Goal: Task Accomplishment & Management: Manage account settings

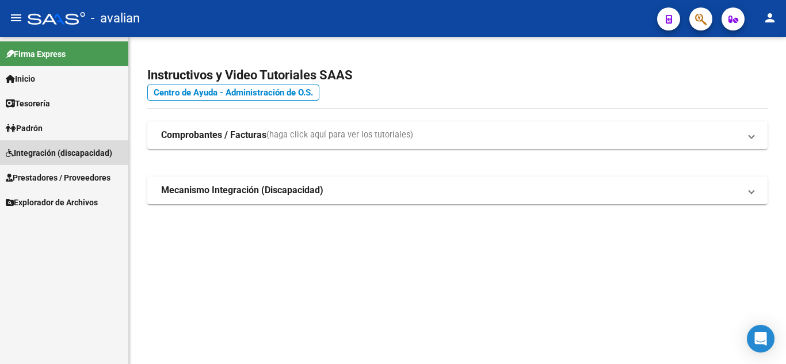
click at [54, 157] on span "Integración (discapacidad)" at bounding box center [59, 153] width 106 height 13
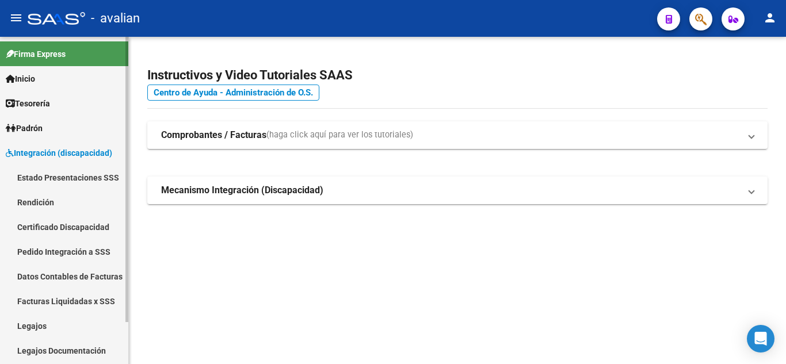
click at [29, 323] on link "Legajos" at bounding box center [64, 326] width 128 height 25
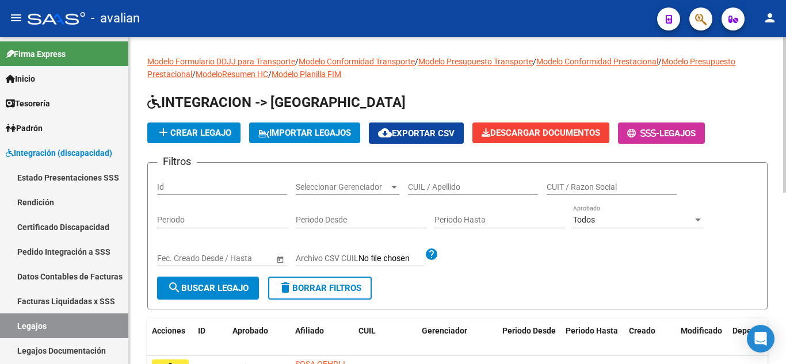
drag, startPoint x: 459, startPoint y: 195, endPoint x: 454, endPoint y: 186, distance: 10.4
click at [458, 194] on div "CUIL / Apellido" at bounding box center [473, 183] width 130 height 23
paste input "[PERSON_NAME]"
type input "[PERSON_NAME]"
click at [235, 287] on span "search Buscar Legajo" at bounding box center [207, 288] width 81 height 10
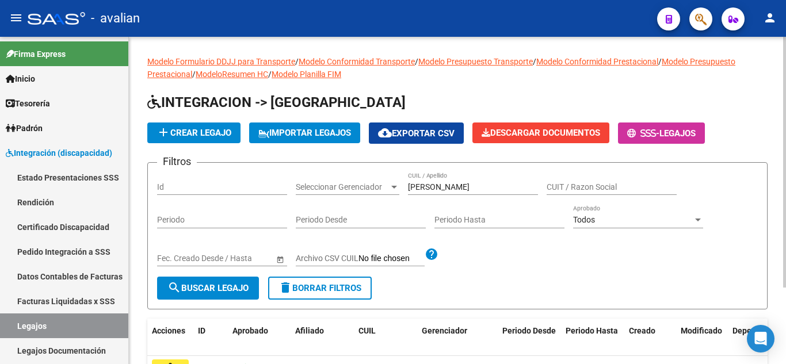
scroll to position [100, 0]
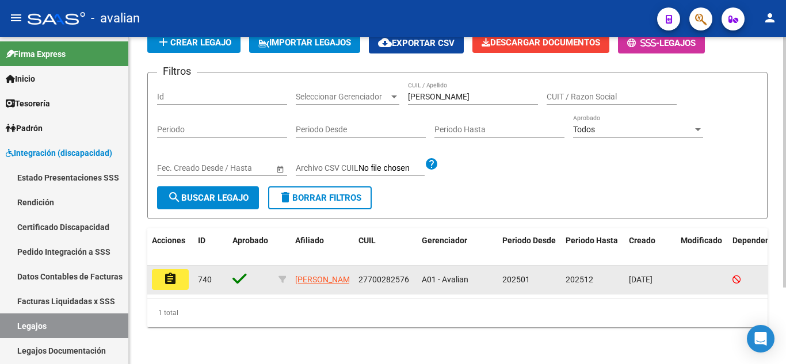
click at [169, 272] on mat-icon "assignment" at bounding box center [170, 279] width 14 height 14
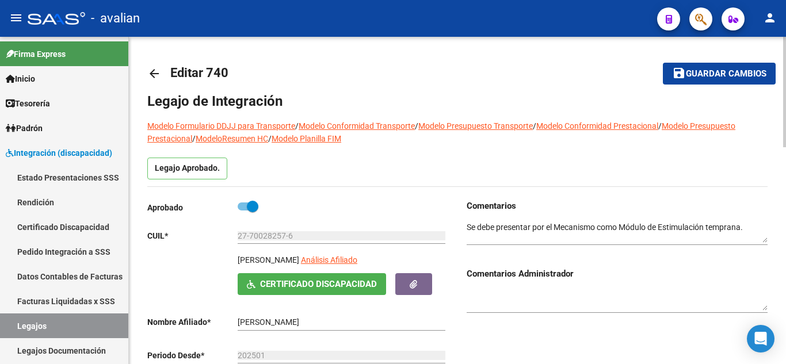
scroll to position [115, 0]
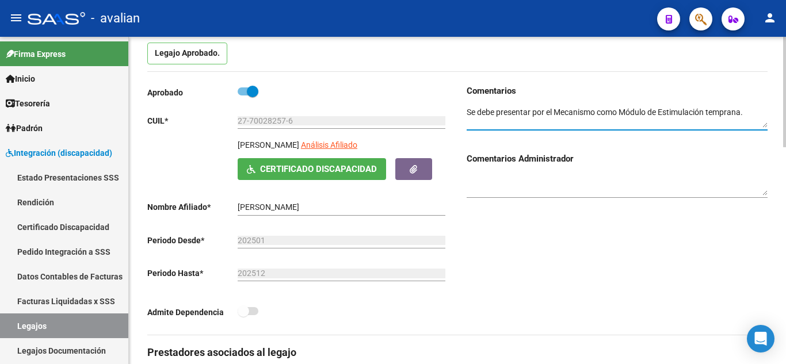
drag, startPoint x: 494, startPoint y: 121, endPoint x: 632, endPoint y: 199, distance: 158.0
click at [646, 169] on div "Comentarios Comentarios Administrador" at bounding box center [617, 147] width 301 height 124
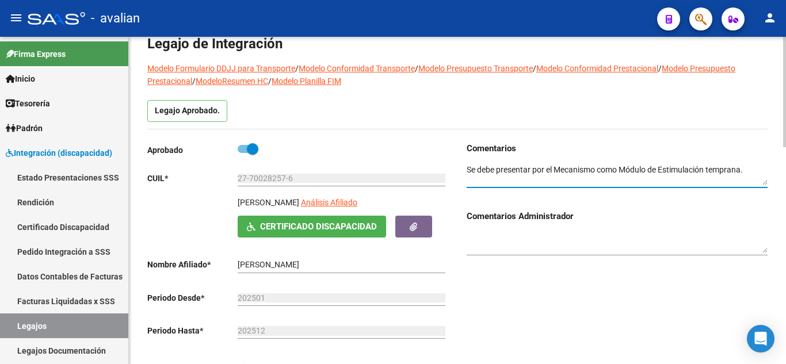
scroll to position [0, 0]
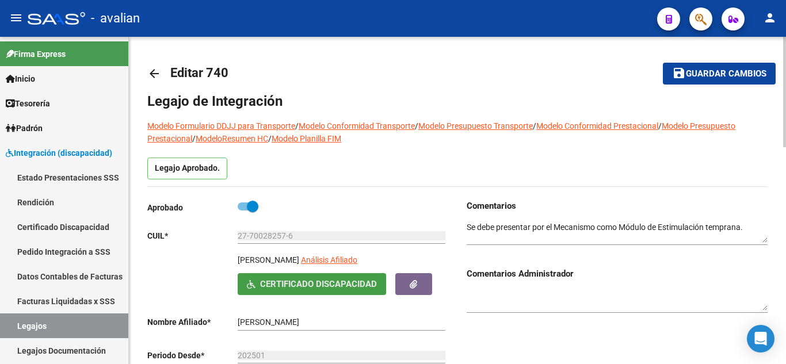
click at [313, 285] on span "Certificado Discapacidad" at bounding box center [318, 285] width 117 height 10
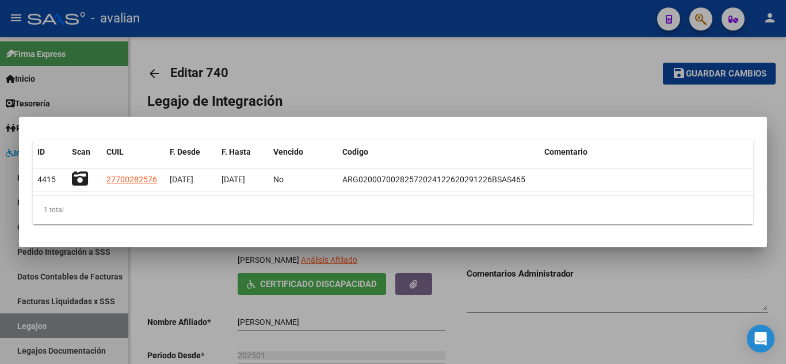
click at [436, 71] on div at bounding box center [393, 182] width 786 height 364
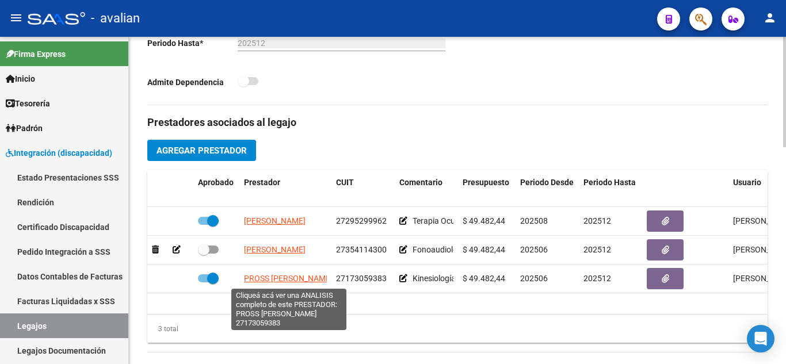
scroll to position [576, 0]
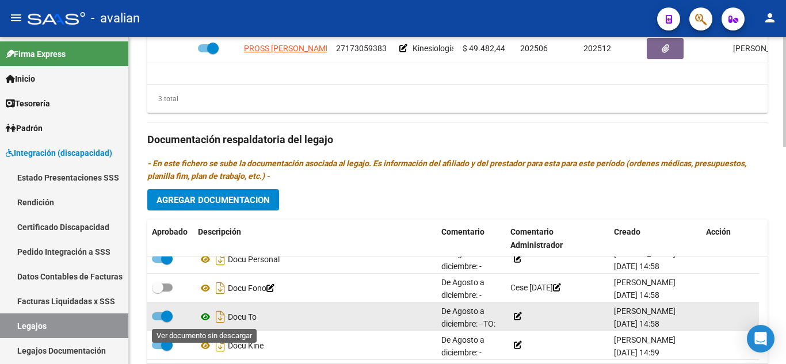
click at [205, 318] on icon at bounding box center [205, 317] width 15 height 14
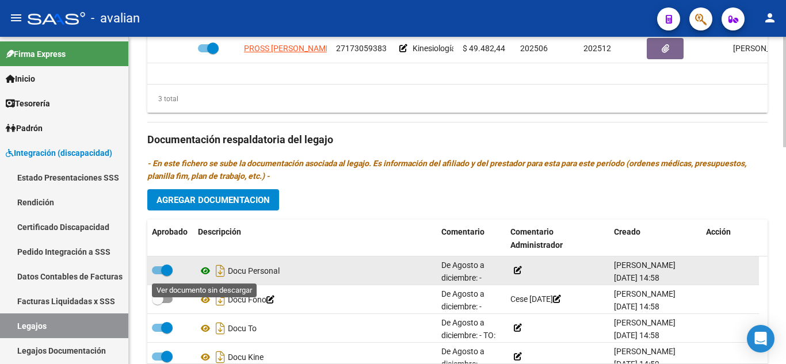
click at [203, 274] on icon at bounding box center [205, 271] width 15 height 14
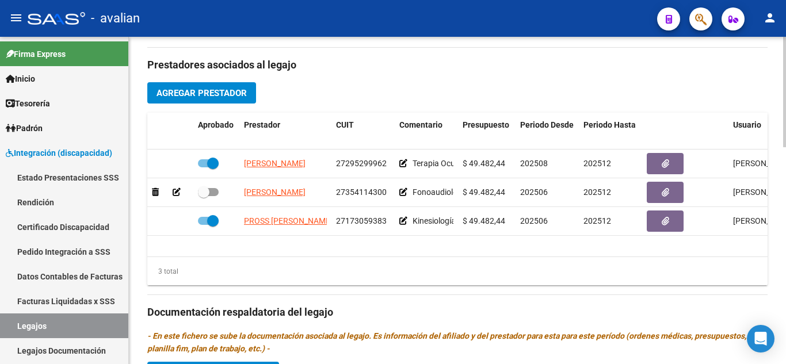
scroll to position [345, 0]
